Goal: Transaction & Acquisition: Purchase product/service

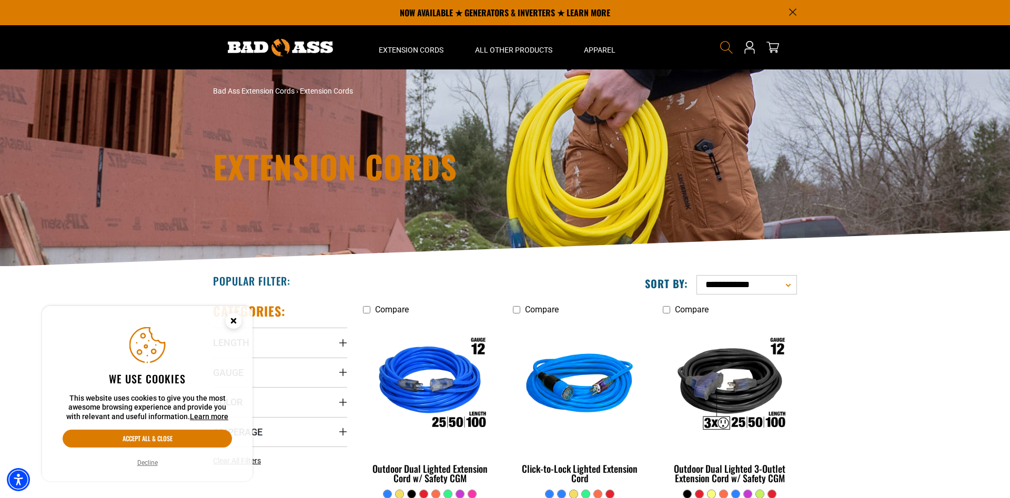
click at [726, 46] on icon "Search" at bounding box center [727, 48] width 14 height 14
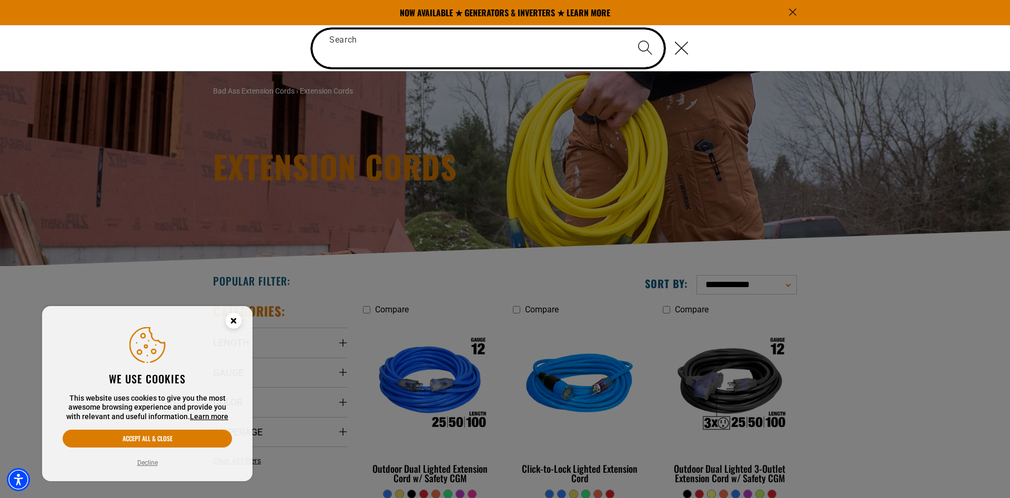
click at [540, 47] on input "Search" at bounding box center [488, 48] width 351 height 38
paste input "**********"
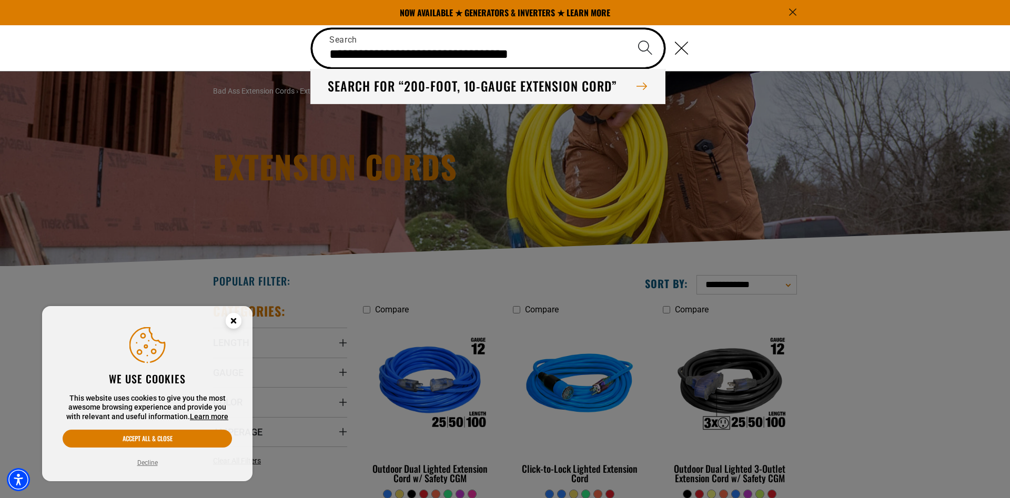
type input "**********"
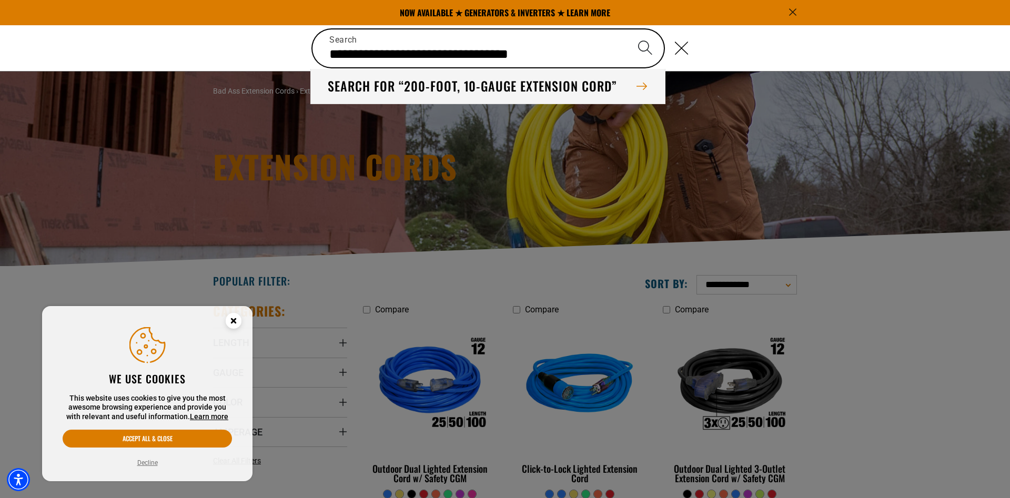
click at [498, 87] on button "Search for “200-foot, 10-gauge extension cord”" at bounding box center [488, 86] width 354 height 35
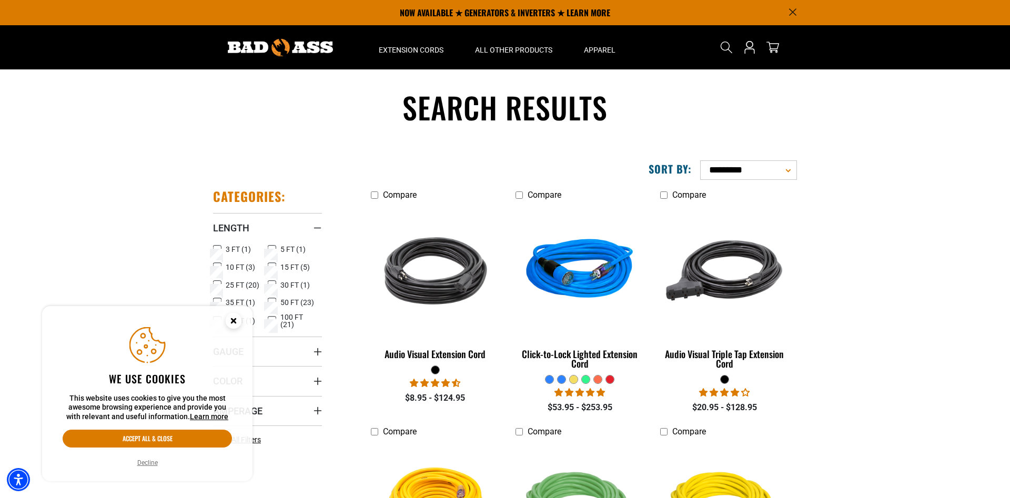
click at [275, 319] on icon at bounding box center [272, 321] width 8 height 14
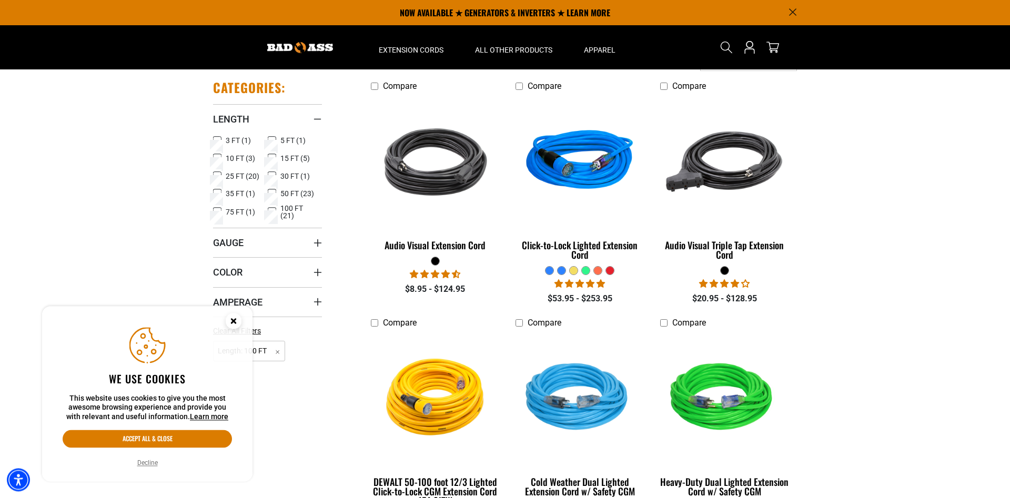
scroll to position [215, 0]
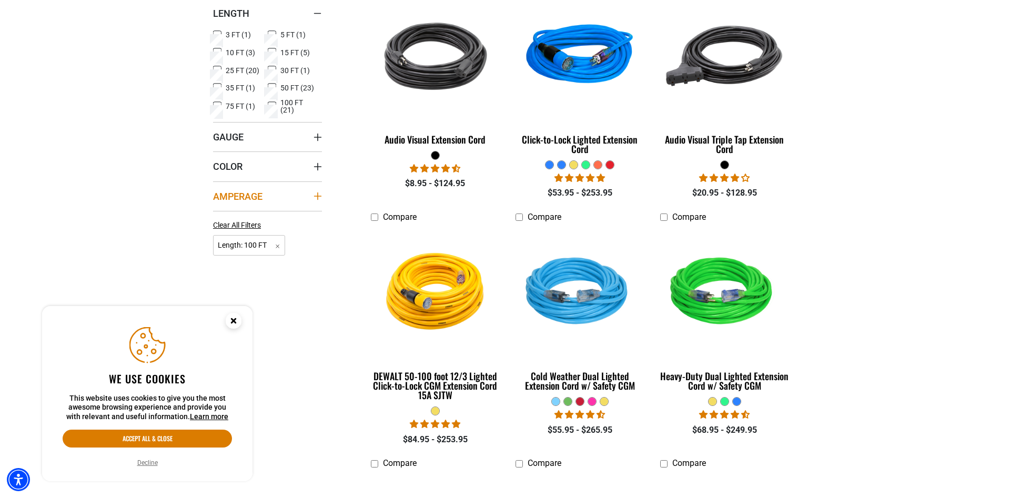
click at [300, 197] on summary "Amperage" at bounding box center [267, 196] width 109 height 29
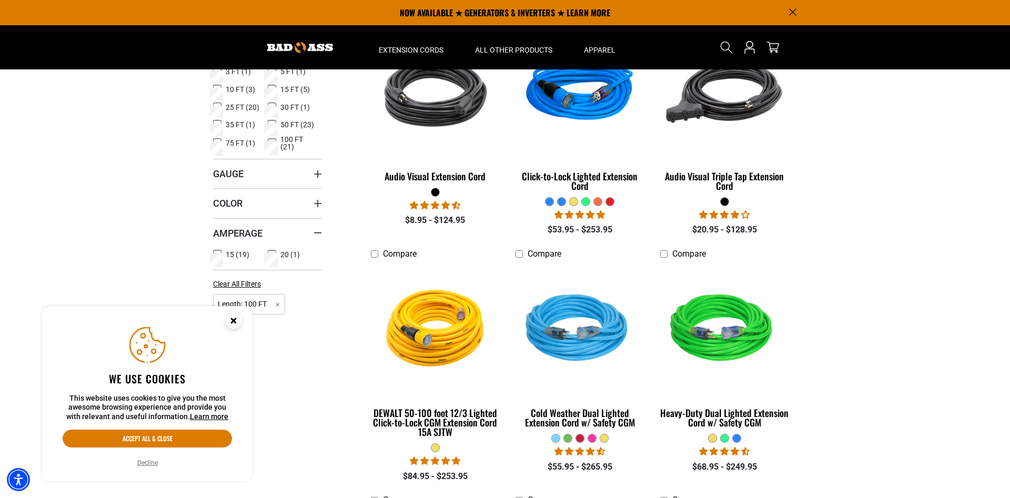
scroll to position [161, 0]
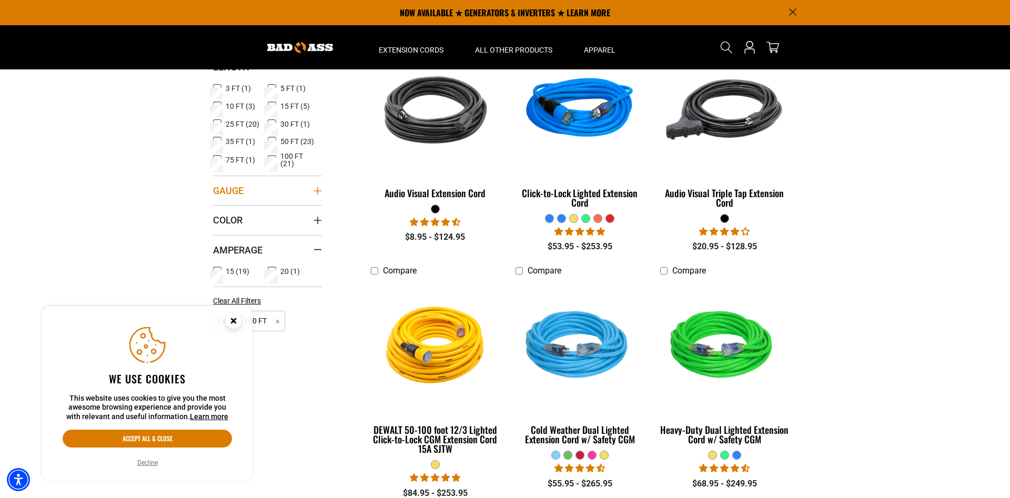
click at [243, 180] on summary "Gauge" at bounding box center [267, 190] width 109 height 29
click at [221, 208] on icon at bounding box center [217, 213] width 8 height 14
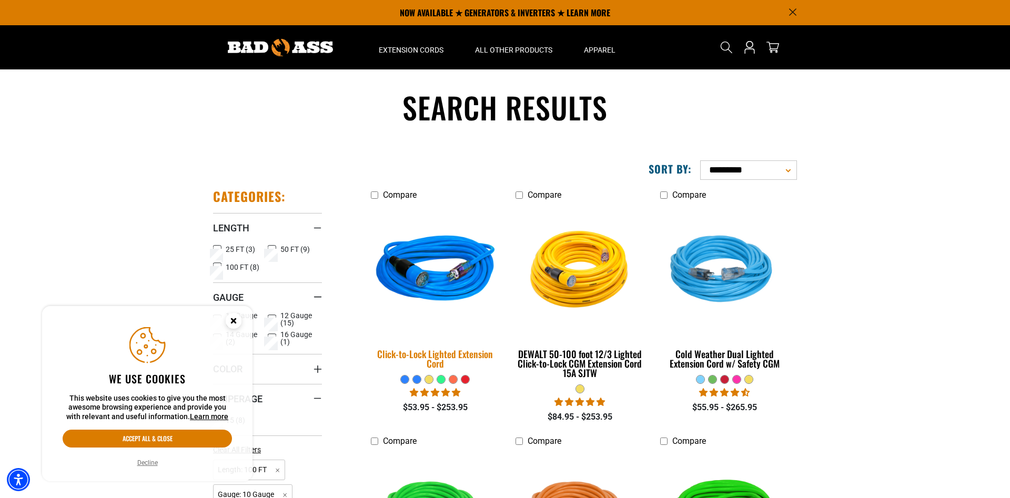
click at [434, 350] on div "Click-to-Lock Lighted Extension Cord" at bounding box center [435, 358] width 129 height 19
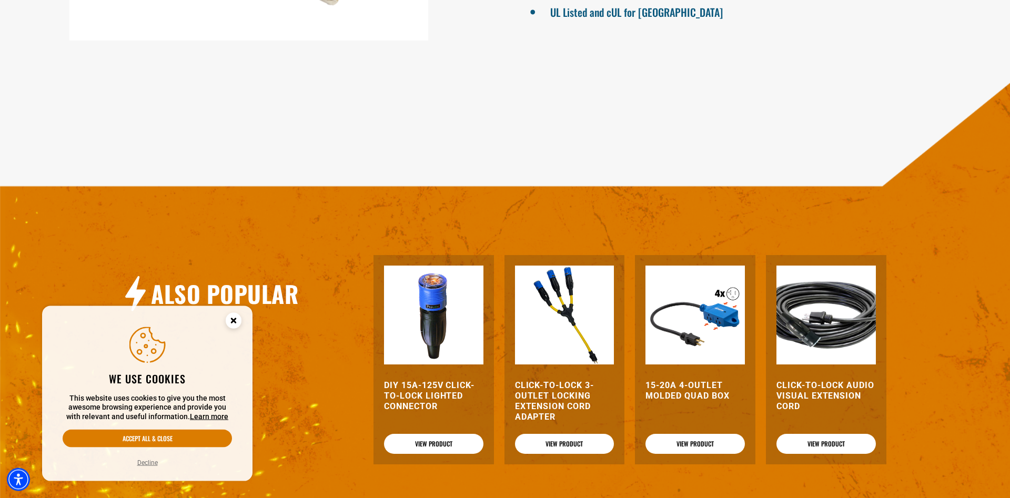
scroll to position [1234, 0]
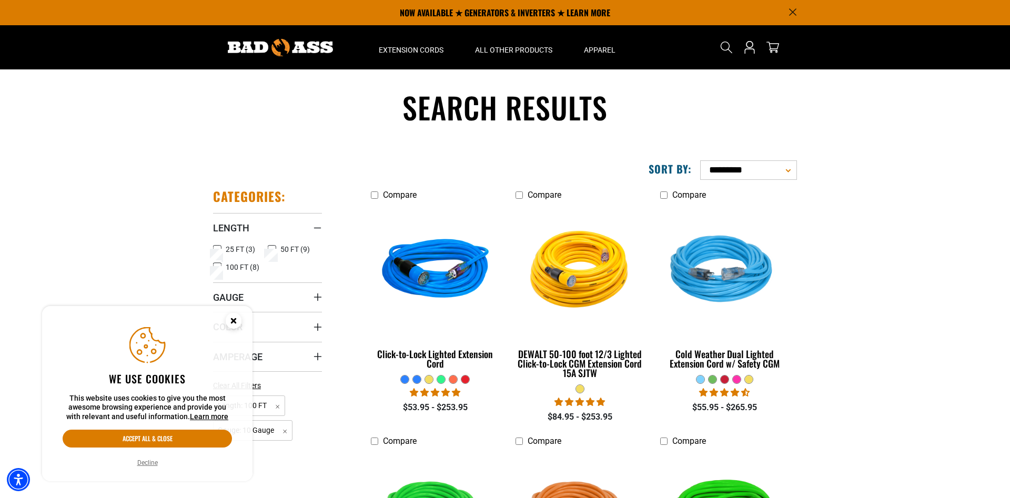
scroll to position [161, 0]
